Goal: Transaction & Acquisition: Purchase product/service

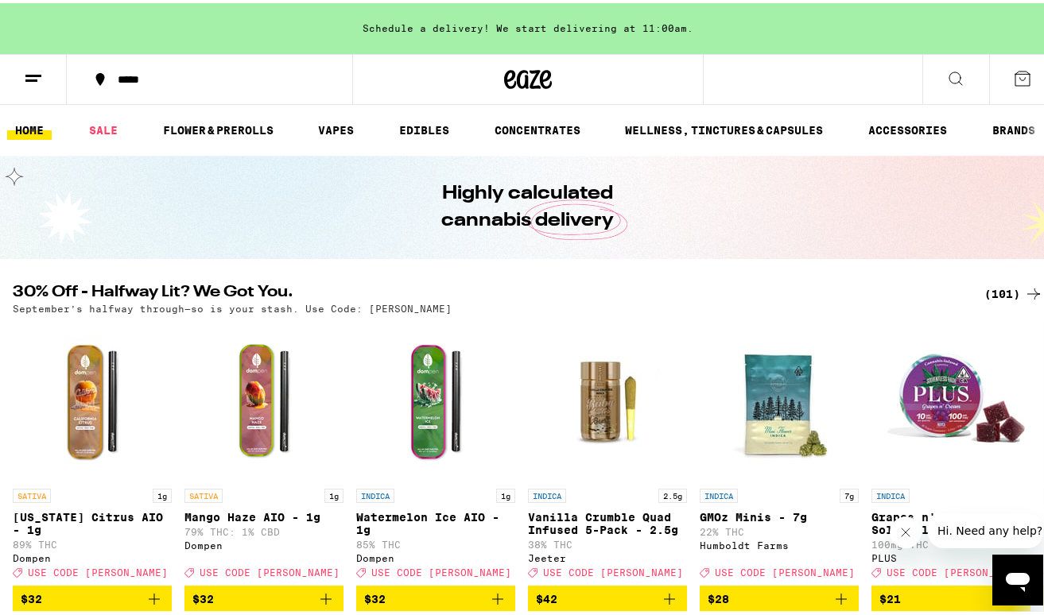
click at [946, 76] on icon at bounding box center [955, 75] width 19 height 19
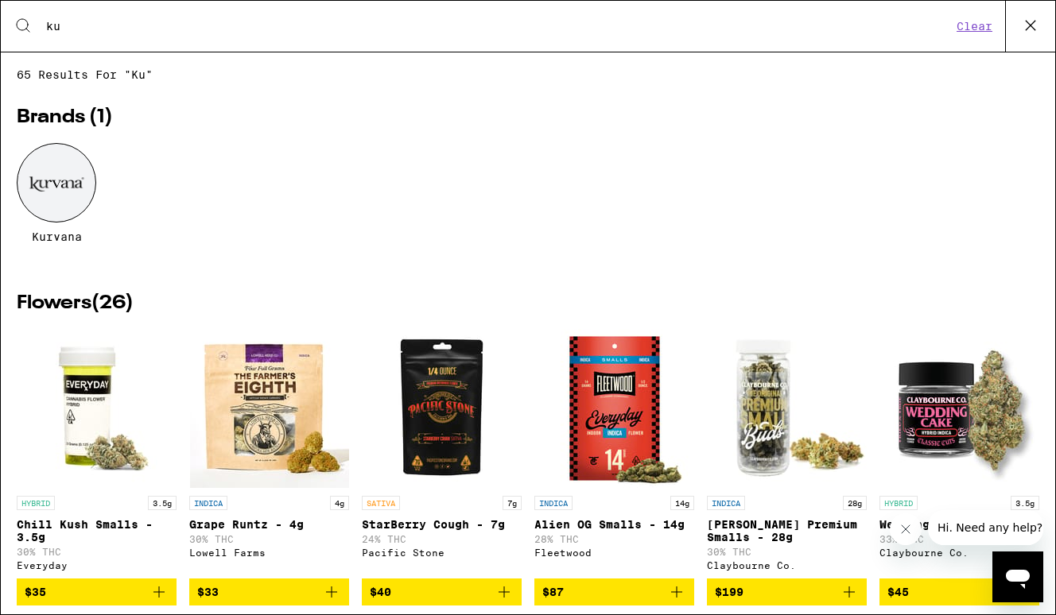
type input "ku"
click at [44, 187] on div at bounding box center [57, 183] width 80 height 80
